Goal: Task Accomplishment & Management: Manage account settings

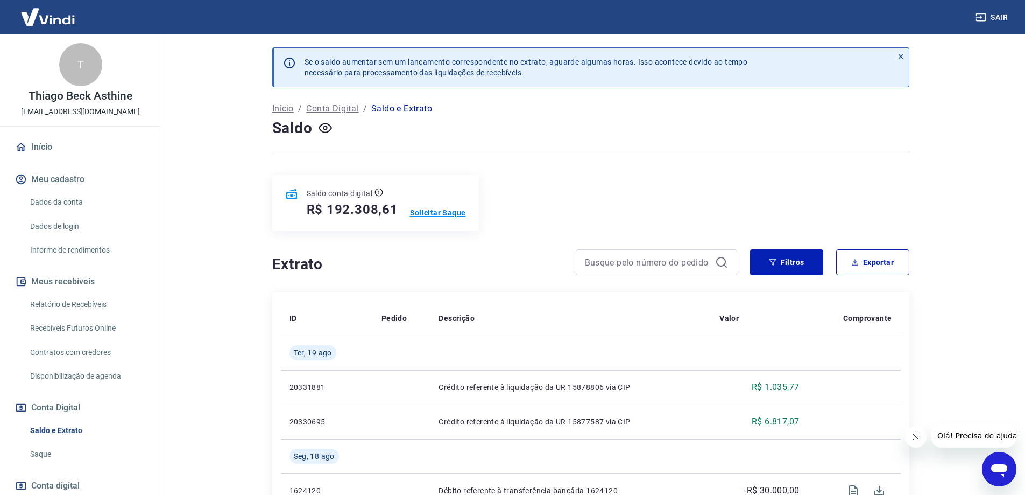
click at [447, 212] on p "Solicitar Saque" at bounding box center [438, 212] width 56 height 11
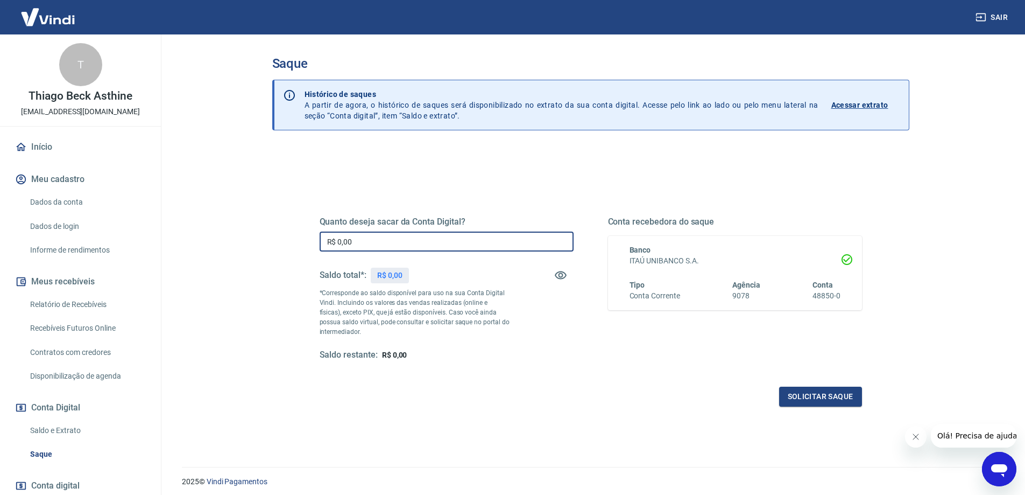
drag, startPoint x: 437, startPoint y: 237, endPoint x: 223, endPoint y: 219, distance: 215.5
click at [223, 219] on main "Saque Histórico de saques A partir de agora, o histórico de saques será disponi…" at bounding box center [590, 264] width 869 height 460
type input "R$ 30.000,00"
click at [835, 406] on div "Quanto deseja sacar da Conta Digital? R$ 30.000,00 ​ Saldo total*: R$ 192.308,6…" at bounding box center [591, 294] width 568 height 250
click at [834, 396] on button "Solicitar saque" at bounding box center [820, 396] width 83 height 20
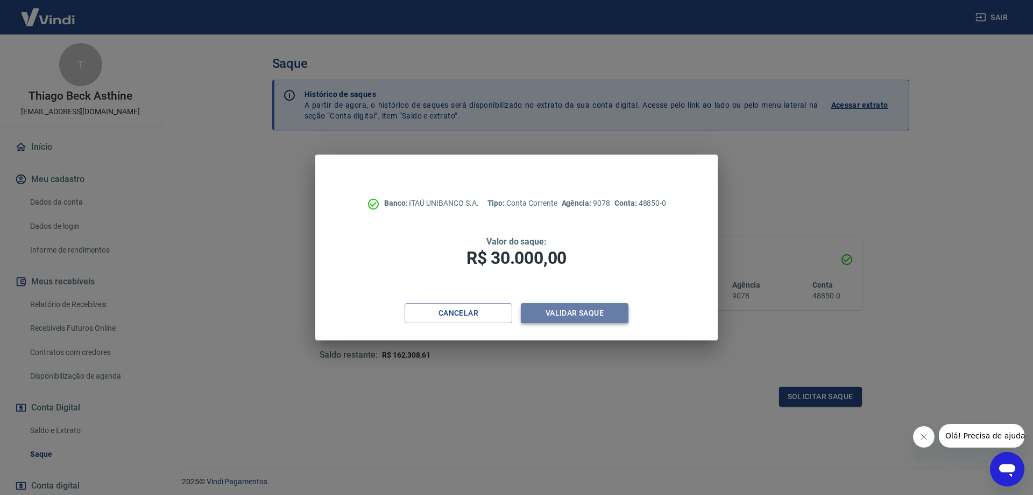
click at [572, 311] on button "Validar saque" at bounding box center [575, 313] width 108 height 20
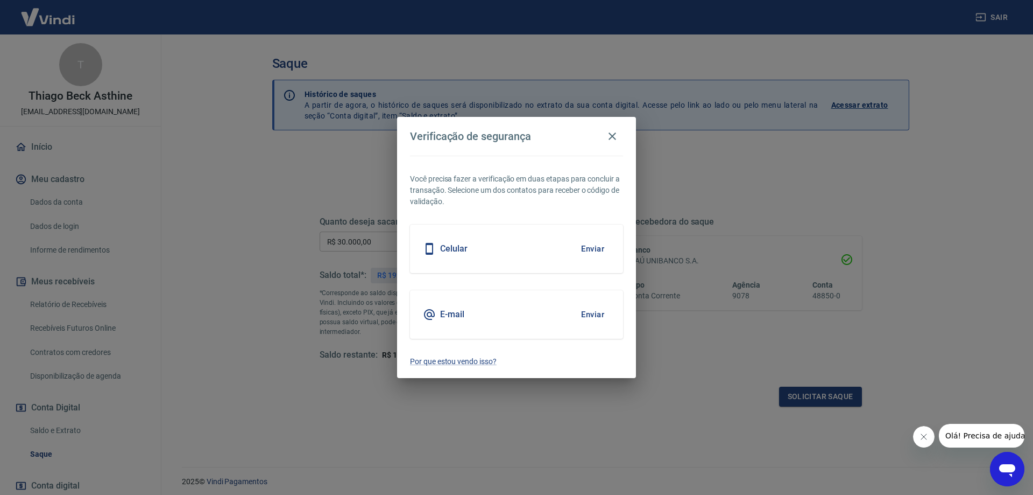
click at [596, 314] on button "Enviar" at bounding box center [592, 314] width 35 height 23
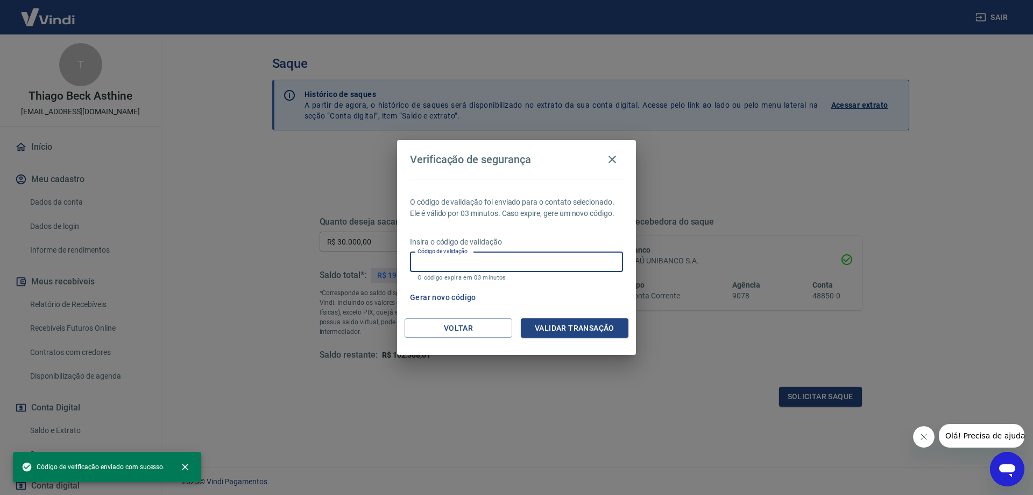
click at [527, 260] on input "Código de validação" at bounding box center [516, 262] width 213 height 20
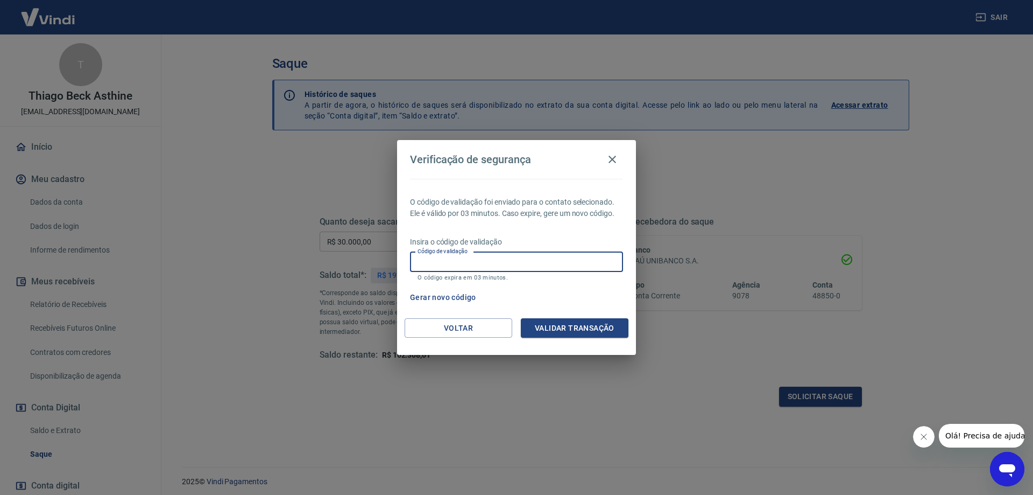
paste input "326171"
type input "326171"
click at [563, 321] on button "Validar transação" at bounding box center [575, 328] width 108 height 20
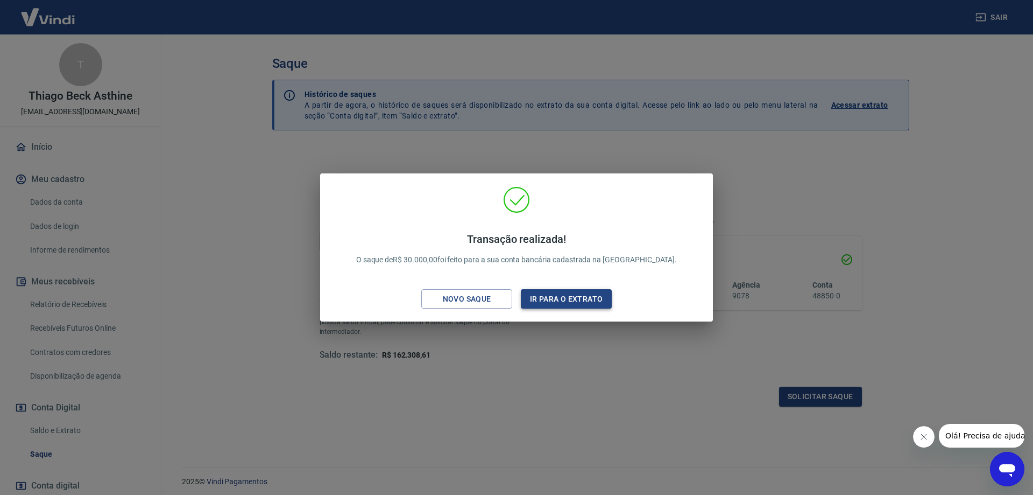
click at [575, 299] on button "Ir para o extrato" at bounding box center [566, 299] width 91 height 20
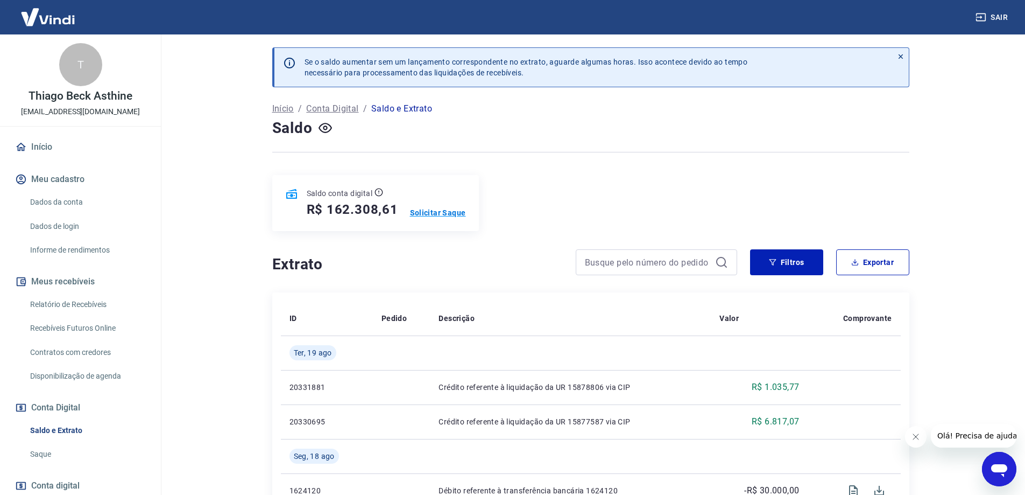
click at [431, 215] on p "Solicitar Saque" at bounding box center [438, 212] width 56 height 11
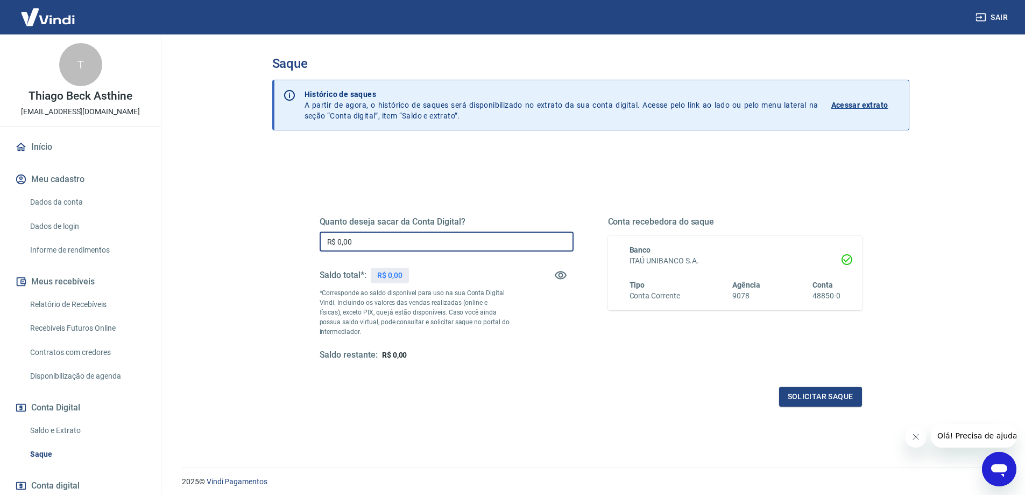
click at [433, 241] on input "R$ 0,00" at bounding box center [447, 241] width 254 height 20
type input "R$ 10.000,00"
click at [807, 404] on button "Solicitar saque" at bounding box center [820, 396] width 83 height 20
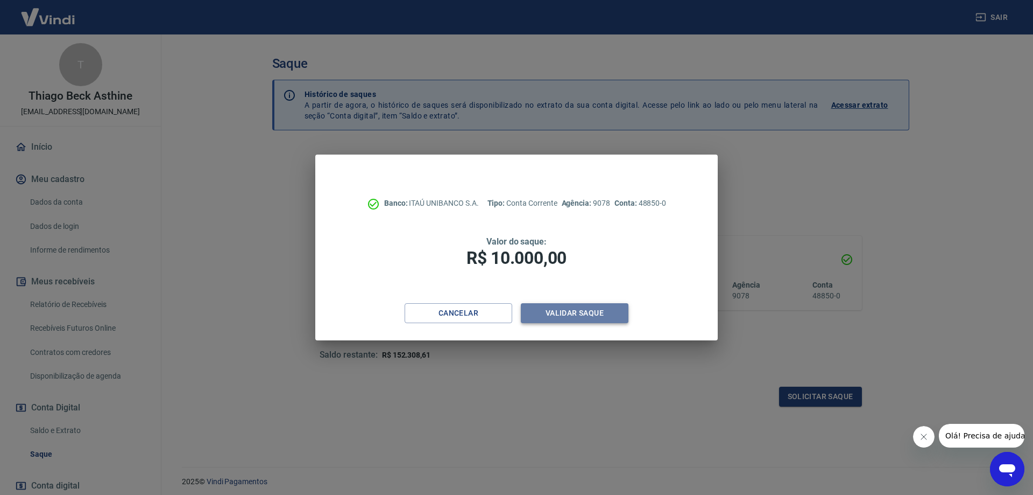
click at [605, 316] on button "Validar saque" at bounding box center [575, 313] width 108 height 20
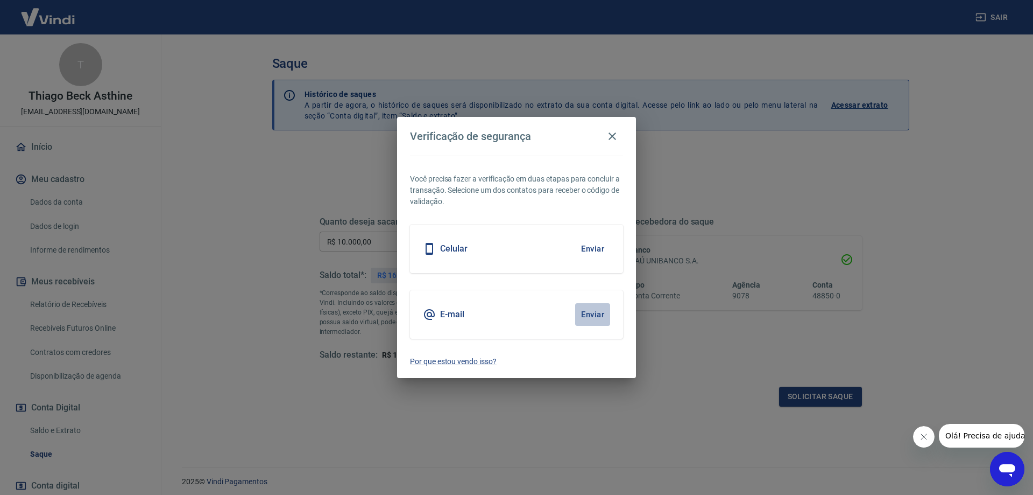
click at [584, 316] on button "Enviar" at bounding box center [592, 314] width 35 height 23
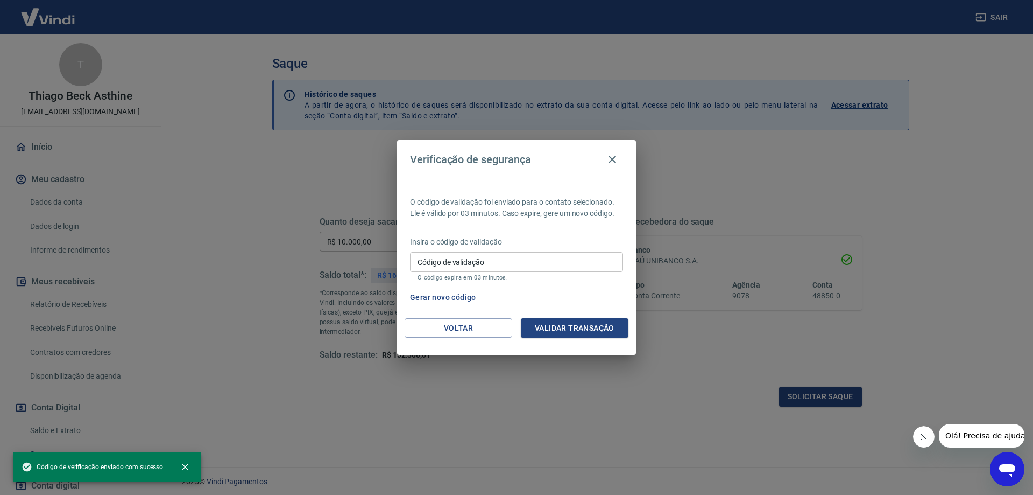
click at [514, 264] on input "Código de validação" at bounding box center [516, 262] width 213 height 20
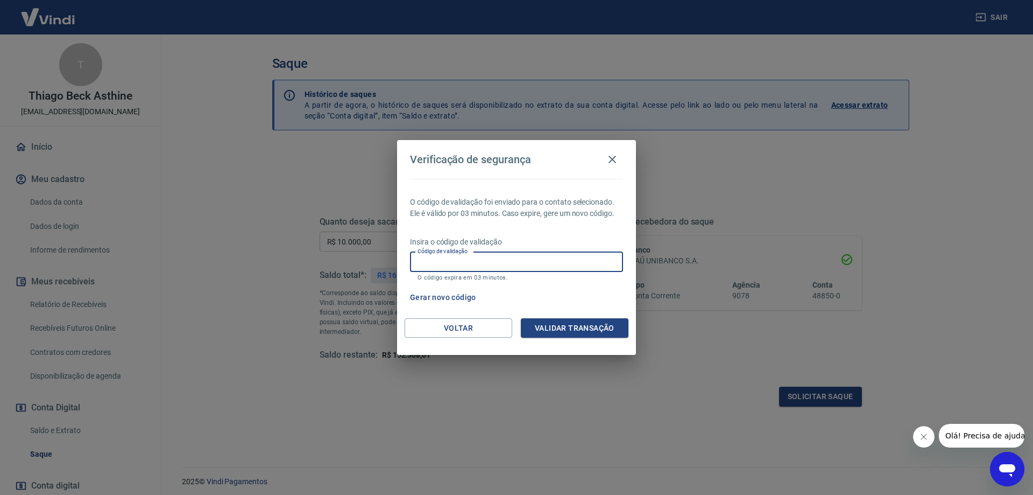
paste input "602837"
type input "602837"
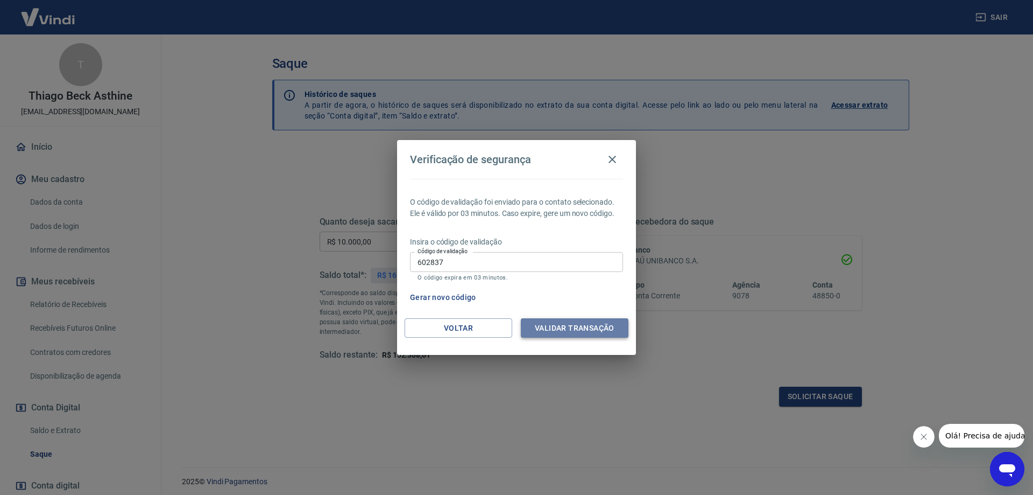
click at [562, 327] on button "Validar transação" at bounding box center [575, 328] width 108 height 20
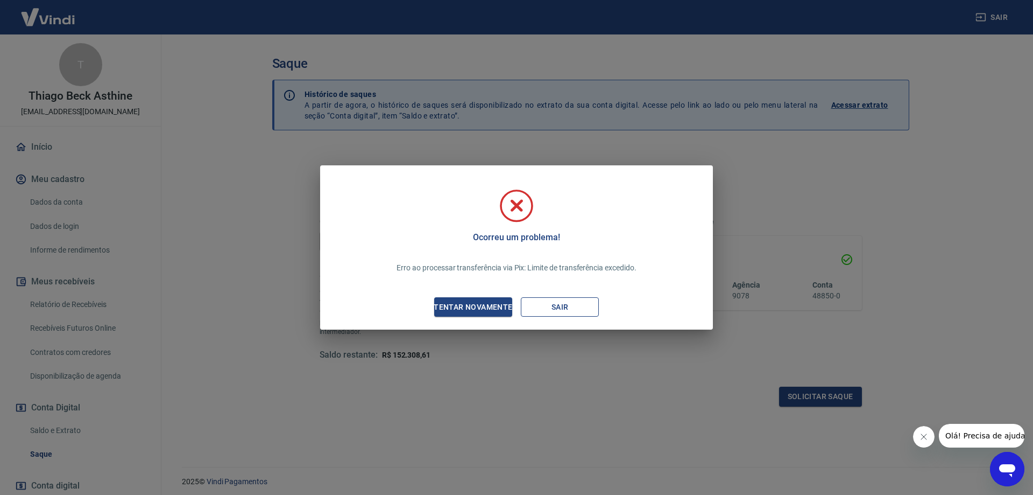
click at [555, 306] on button "Sair" at bounding box center [560, 307] width 78 height 20
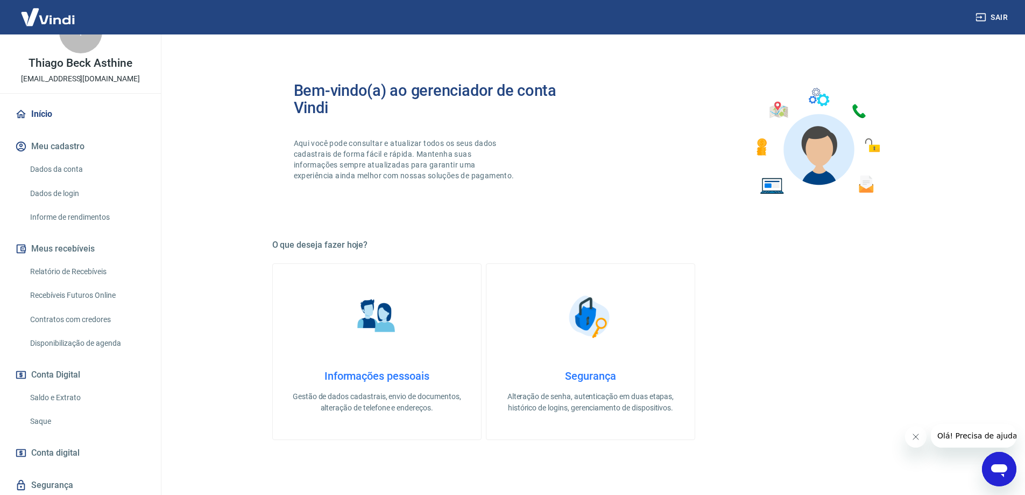
scroll to position [67, 0]
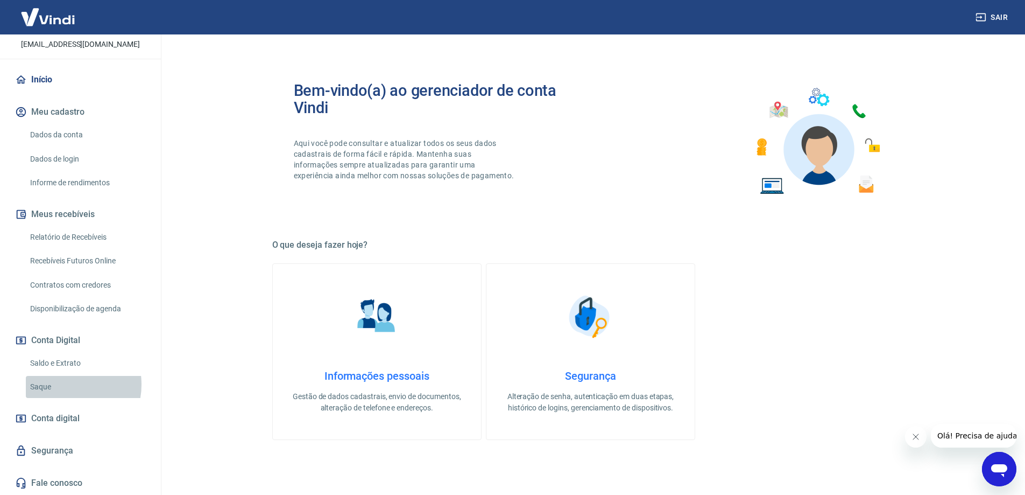
click at [61, 384] on link "Saque" at bounding box center [87, 387] width 122 height 22
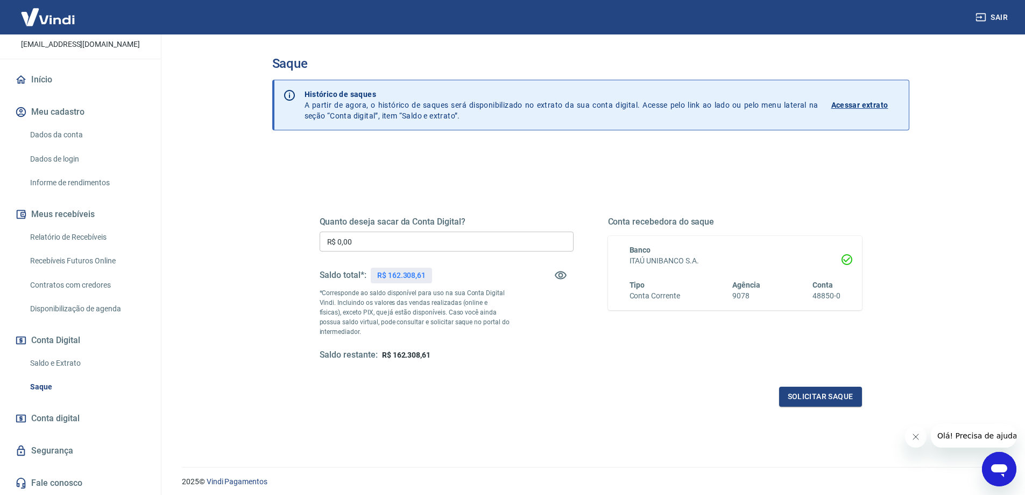
click at [867, 100] on p "Acessar extrato" at bounding box center [859, 105] width 57 height 11
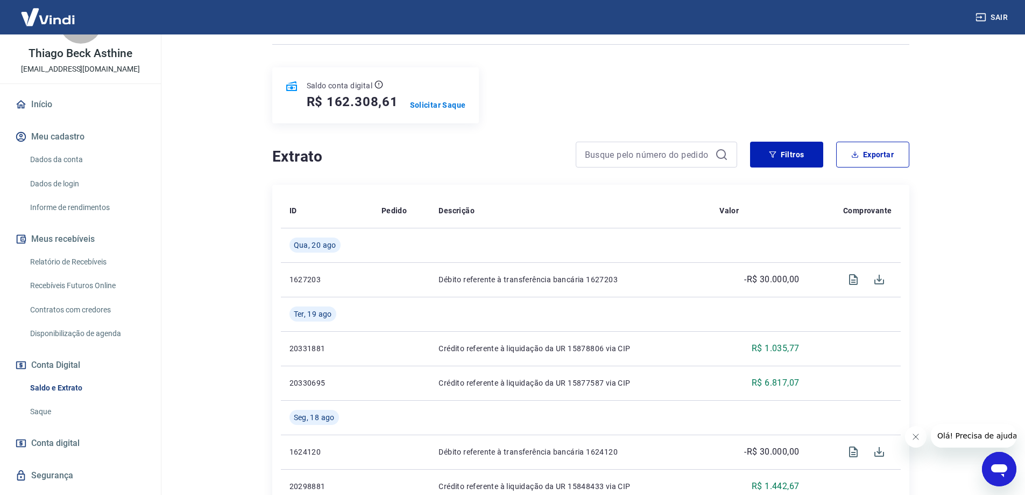
scroll to position [67, 0]
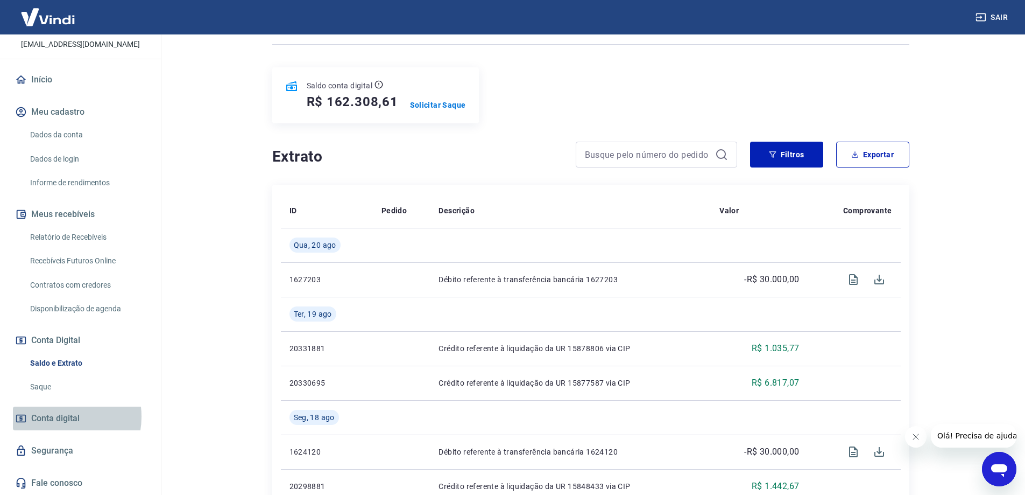
click at [58, 416] on span "Conta digital" at bounding box center [55, 418] width 48 height 15
